Goal: Information Seeking & Learning: Learn about a topic

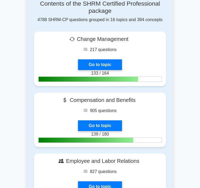
scroll to position [210, 0]
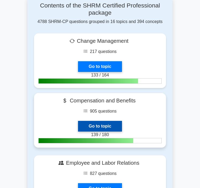
click at [121, 121] on link "Go to topic" at bounding box center [100, 126] width 44 height 11
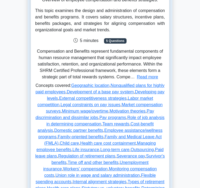
scroll to position [83, 0]
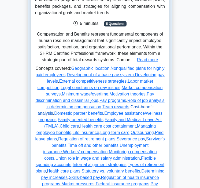
click at [153, 108] on link "Cost-benefit analysis" at bounding box center [95, 110] width 116 height 11
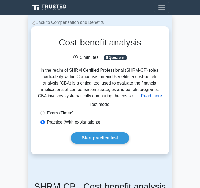
click at [144, 97] on button "Read more" at bounding box center [150, 96] width 21 height 6
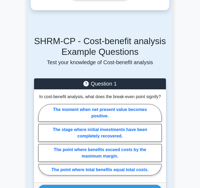
scroll to position [739, 0]
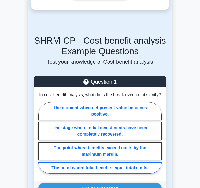
click at [95, 166] on label "The point where total benefits equal total costs." at bounding box center [99, 167] width 123 height 11
click at [42, 141] on input "The point where total benefits equal total costs." at bounding box center [39, 139] width 3 height 3
radio input "true"
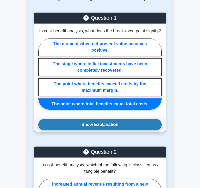
click at [98, 129] on button "Show Explanation" at bounding box center [99, 124] width 123 height 11
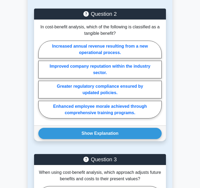
scroll to position [999, 0]
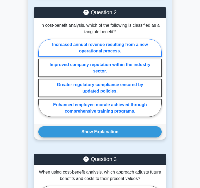
click at [103, 54] on label "Increased annual revenue resulting from a new operational process." at bounding box center [99, 48] width 123 height 18
click at [42, 78] on input "Increased annual revenue resulting from a new operational process." at bounding box center [39, 79] width 3 height 3
radio input "true"
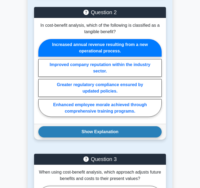
click at [112, 136] on button "Show Explanation" at bounding box center [99, 131] width 123 height 11
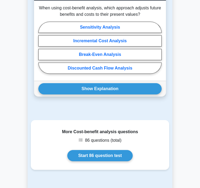
scroll to position [1233, 0]
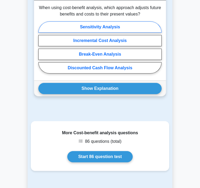
click at [100, 33] on label "Sensitivity Analysis" at bounding box center [99, 26] width 123 height 11
click at [42, 47] on input "Sensitivity Analysis" at bounding box center [39, 48] width 3 height 3
radio input "true"
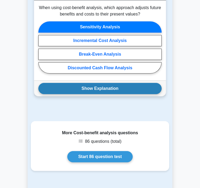
click at [109, 94] on button "Show Explanation" at bounding box center [99, 88] width 123 height 11
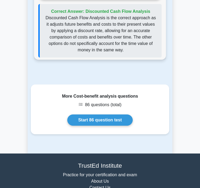
scroll to position [1394, 0]
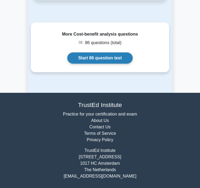
click at [105, 59] on link "Start 86 question test" at bounding box center [100, 57] width 66 height 11
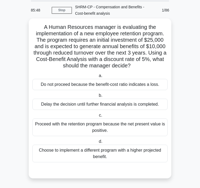
scroll to position [18, 0]
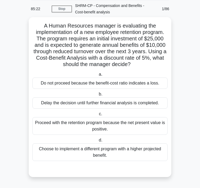
click at [96, 83] on div "Do not proceed because the benefit-cost ratio indicates a loss." at bounding box center [99, 83] width 135 height 11
click at [97, 76] on input "a. Do not proceed because the benefit-cost ratio indicates a loss." at bounding box center [97, 74] width 0 height 3
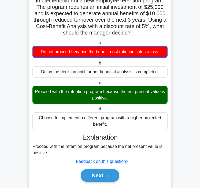
scroll to position [52, 0]
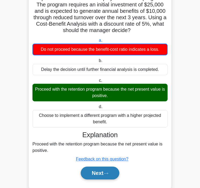
click at [103, 175] on button "Next" at bounding box center [100, 173] width 38 height 13
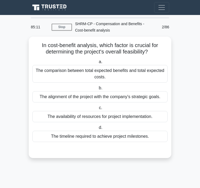
click at [64, 23] on div "85:11 Stop SHRM-CP - Compensation and Benefits - Cost-benefit analysis Expert 2…" at bounding box center [100, 26] width 144 height 17
click at [63, 28] on link "Stop" at bounding box center [62, 27] width 20 height 7
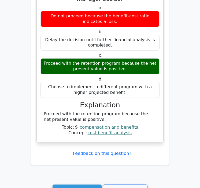
scroll to position [528, 0]
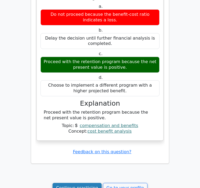
click at [82, 183] on link "Continue practicing" at bounding box center [76, 188] width 49 height 10
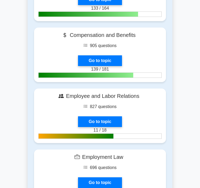
scroll to position [278, 0]
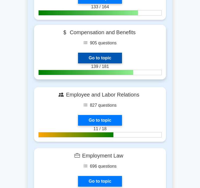
click at [122, 53] on link "Go to topic" at bounding box center [100, 58] width 44 height 11
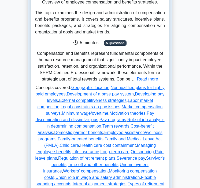
scroll to position [64, 0]
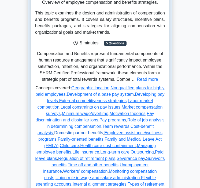
click at [103, 134] on link "Domestic partner benefits" at bounding box center [78, 133] width 49 height 5
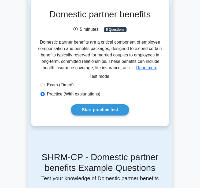
scroll to position [35, 0]
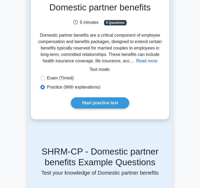
click at [144, 59] on button "Read more" at bounding box center [146, 61] width 21 height 6
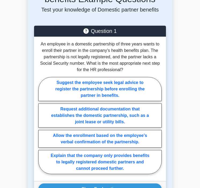
scroll to position [830, 0]
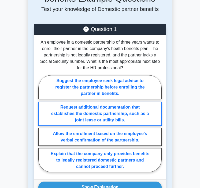
click at [102, 103] on label "Request additional documentation that establishes the domestic partnership, suc…" at bounding box center [99, 114] width 123 height 24
click at [42, 124] on input "Request additional documentation that establishes the domestic partnership, suc…" at bounding box center [39, 125] width 3 height 3
radio input "true"
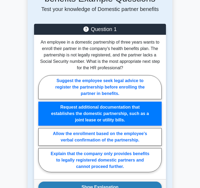
click at [113, 182] on button "Show Explanation" at bounding box center [99, 187] width 123 height 11
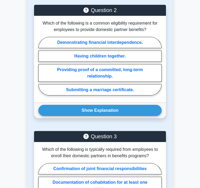
scroll to position [1137, 0]
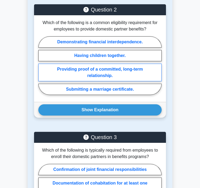
click at [76, 66] on label "Providing proof of a committed, long-term relationship." at bounding box center [99, 73] width 123 height 18
click at [42, 66] on input "Providing proof of a committed, long-term relationship." at bounding box center [39, 67] width 3 height 3
radio input "true"
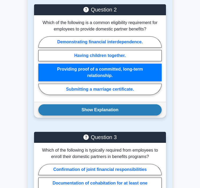
click at [95, 106] on button "Show Explanation" at bounding box center [99, 109] width 123 height 11
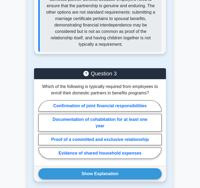
scroll to position [1292, 0]
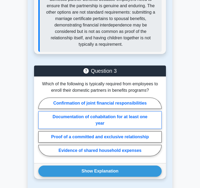
click at [91, 112] on label "Documentation of cohabitation for at least one year" at bounding box center [99, 120] width 123 height 18
click at [42, 127] on input "Documentation of cohabitation for at least one year" at bounding box center [39, 128] width 3 height 3
radio input "true"
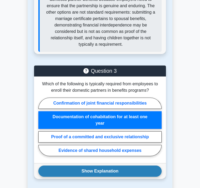
click at [105, 166] on button "Show Explanation" at bounding box center [99, 171] width 123 height 11
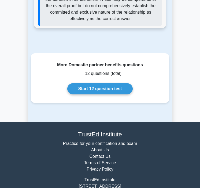
scroll to position [1561, 0]
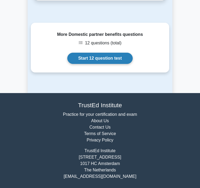
click at [99, 63] on link "Start 12 question test" at bounding box center [100, 58] width 66 height 11
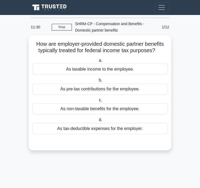
click at [105, 71] on div "As taxable income to the employee." at bounding box center [99, 69] width 135 height 11
click at [97, 62] on input "a. As taxable income to the employee." at bounding box center [97, 60] width 0 height 3
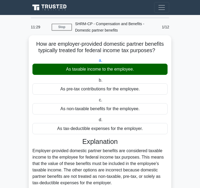
scroll to position [46, 0]
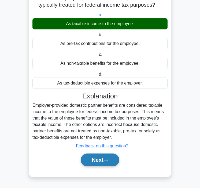
click at [108, 161] on icon at bounding box center [105, 160] width 5 height 3
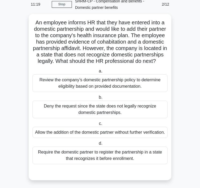
scroll to position [23, 0]
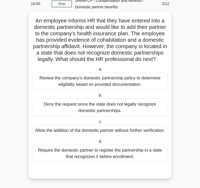
click at [135, 102] on div "Deny the request since the state does not legally recognize domestic partnershi…" at bounding box center [99, 108] width 135 height 18
click at [97, 97] on input "b. Deny the request since the state does not legally recognize domestic partner…" at bounding box center [97, 95] width 0 height 3
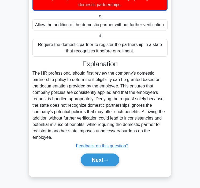
scroll to position [136, 0]
click at [105, 160] on icon at bounding box center [105, 160] width 5 height 3
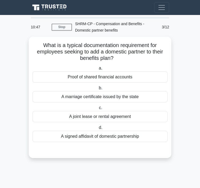
scroll to position [0, 0]
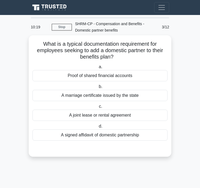
click at [89, 117] on div "A joint lease or rental agreement" at bounding box center [99, 115] width 135 height 11
click at [98, 108] on input "c. A joint lease or rental agreement" at bounding box center [98, 106] width 0 height 3
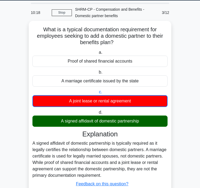
scroll to position [53, 0]
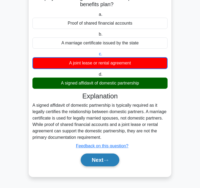
click at [102, 158] on button "Next" at bounding box center [100, 160] width 38 height 13
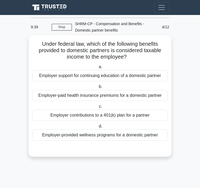
click at [56, 95] on div "Employer-paid health insurance premiums for a domestic partner" at bounding box center [99, 95] width 135 height 11
click at [97, 89] on input "b. Employer-paid health insurance premiums for a domestic partner" at bounding box center [97, 86] width 0 height 3
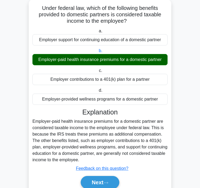
scroll to position [59, 0]
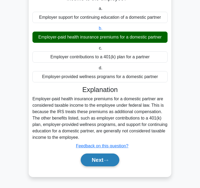
click at [99, 160] on button "Next" at bounding box center [100, 160] width 38 height 13
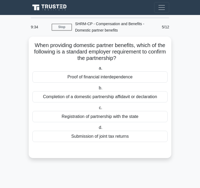
scroll to position [0, 0]
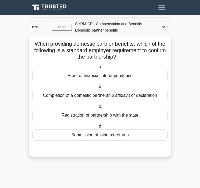
click at [89, 94] on div "Completion of a domestic partnership affidavit or declaration" at bounding box center [99, 95] width 135 height 11
click at [97, 89] on input "b. Completion of a domestic partnership affidavit or declaration" at bounding box center [97, 86] width 0 height 3
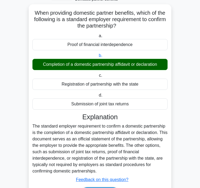
scroll to position [65, 0]
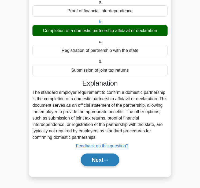
click at [106, 163] on button "Next" at bounding box center [100, 160] width 38 height 13
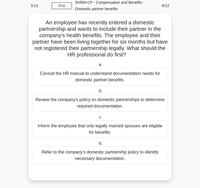
scroll to position [25, 0]
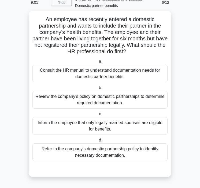
click at [97, 150] on div "Refer to the company’s domestic partnership policy to identify necessary docume…" at bounding box center [99, 152] width 135 height 18
click at [97, 142] on input "d. Refer to the company’s domestic partnership policy to identify necessary doc…" at bounding box center [97, 140] width 0 height 3
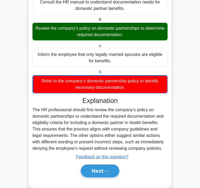
scroll to position [93, 0]
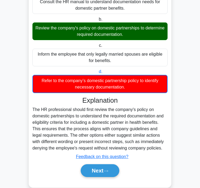
click at [101, 160] on div "Explanation The HR professional should first review the company's policy on dom…" at bounding box center [99, 137] width 135 height 83
click at [97, 167] on button "Next" at bounding box center [100, 170] width 38 height 13
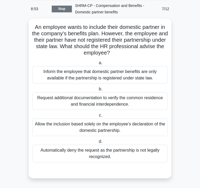
click at [57, 11] on link "Stop" at bounding box center [62, 9] width 20 height 7
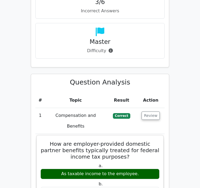
scroll to position [331, 0]
